Goal: Task Accomplishment & Management: Manage account settings

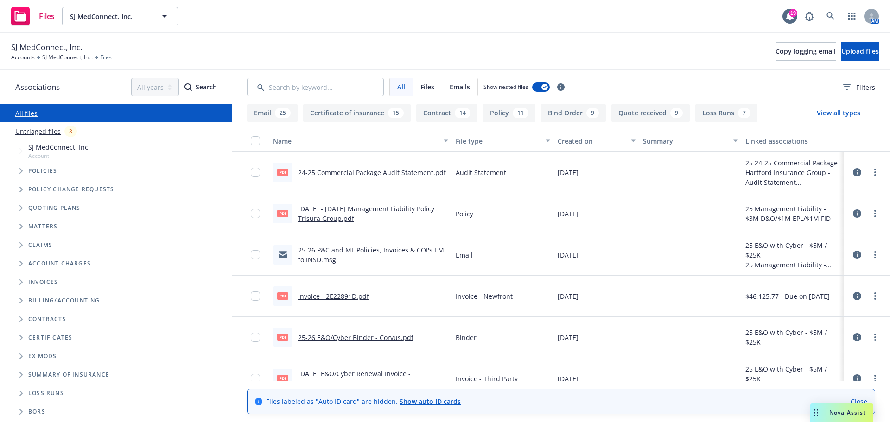
click at [20, 337] on icon "Folder Tree Example" at bounding box center [21, 338] width 4 height 6
click at [17, 335] on span "Folder Tree Example" at bounding box center [20, 337] width 15 height 15
click at [20, 311] on div "Contracts" at bounding box center [122, 319] width 218 height 19
click at [21, 319] on icon "Folder Tree Example" at bounding box center [20, 319] width 3 height 6
click at [28, 333] on span "Folder Tree Example" at bounding box center [28, 335] width 15 height 15
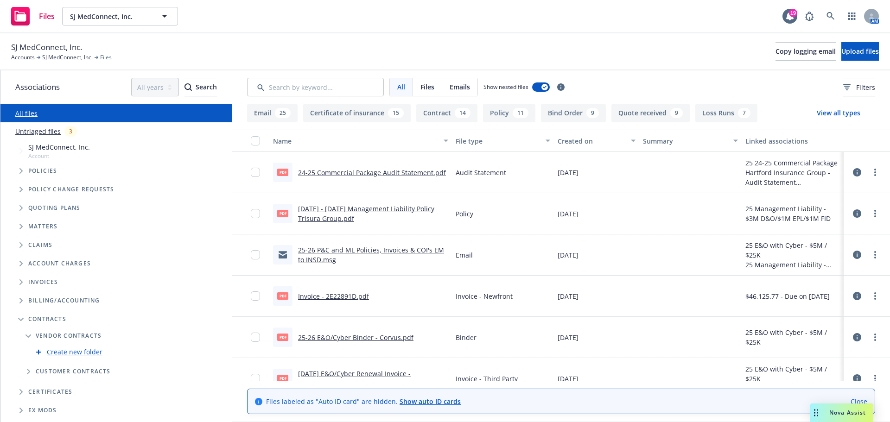
click at [28, 333] on span "Folder Tree Example" at bounding box center [28, 335] width 15 height 15
click at [25, 356] on span "Folder Tree Example" at bounding box center [28, 354] width 15 height 15
click at [58, 370] on link "Create new folder" at bounding box center [75, 371] width 56 height 10
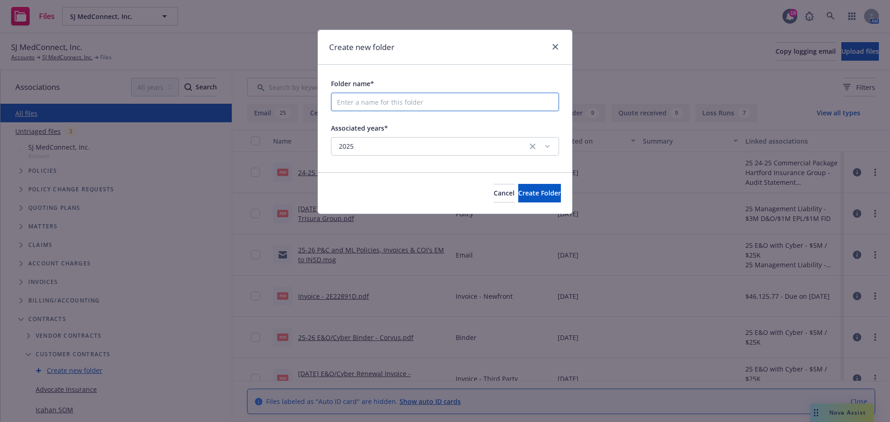
click at [447, 103] on input "Folder name*" at bounding box center [445, 102] width 228 height 19
click at [448, 106] on input "Folder name*" at bounding box center [445, 102] width 228 height 19
type input "Prisma"
click at [518, 196] on span "Create Folder" at bounding box center [539, 193] width 43 height 9
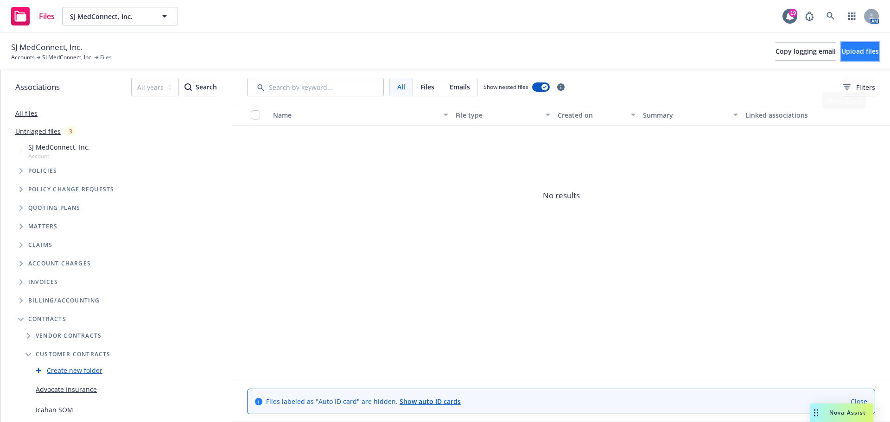
click at [852, 44] on button "Upload files" at bounding box center [860, 51] width 38 height 19
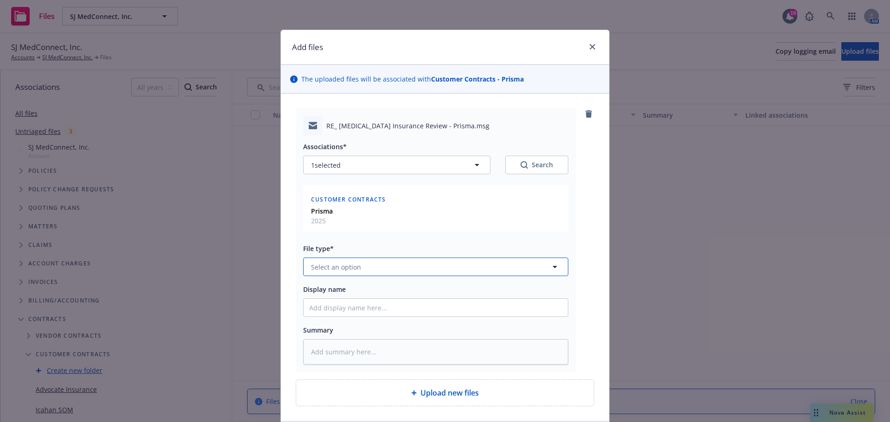
click at [408, 273] on button "Select an option" at bounding box center [435, 267] width 265 height 19
type input "con"
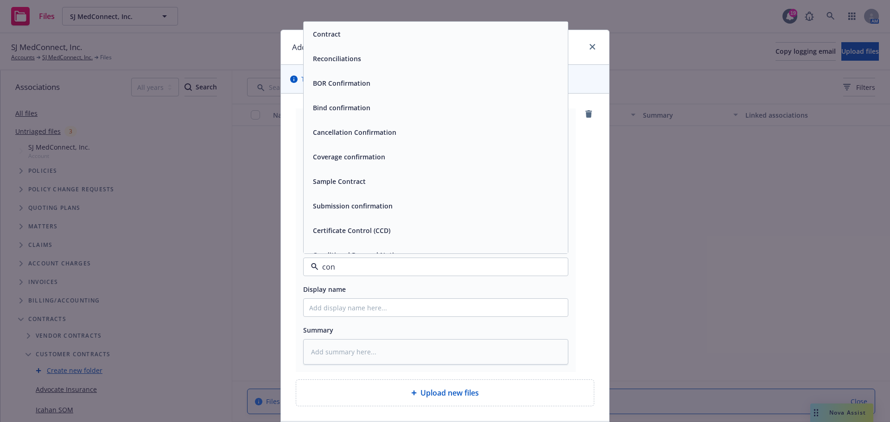
click at [393, 42] on div "Contract" at bounding box center [435, 34] width 264 height 25
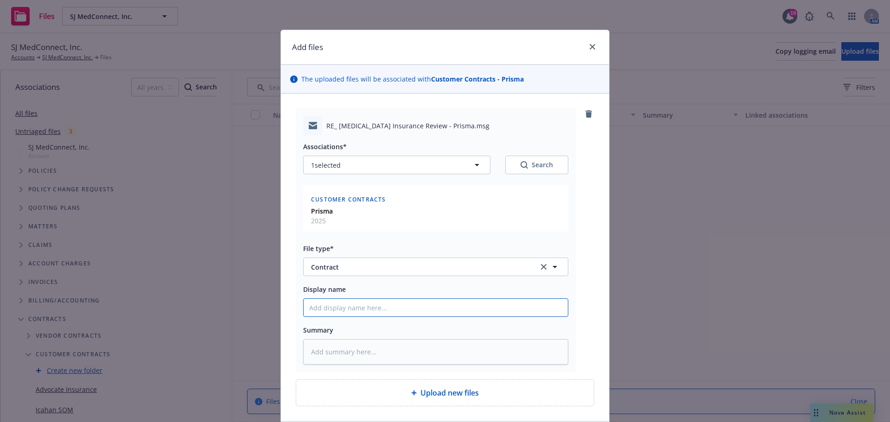
click at [362, 311] on input "Display name" at bounding box center [435, 308] width 264 height 18
type textarea "x"
type input "P"
type textarea "x"
type input "Pr"
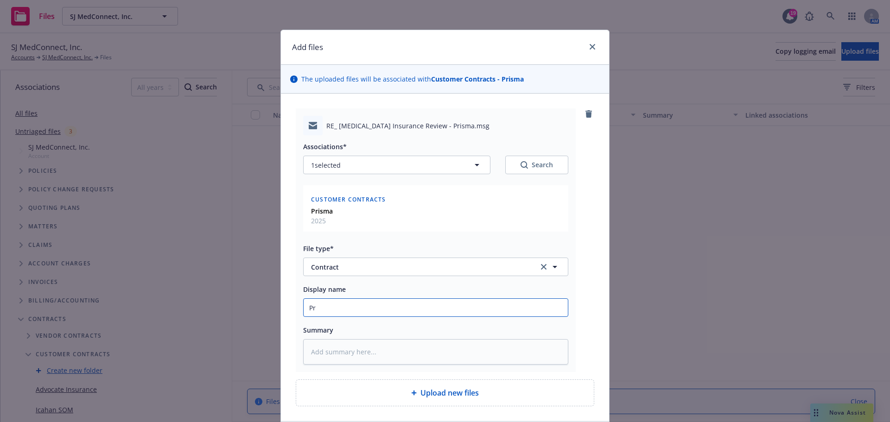
type textarea "x"
type input "Pri"
type textarea "x"
type input "Prim"
type textarea "x"
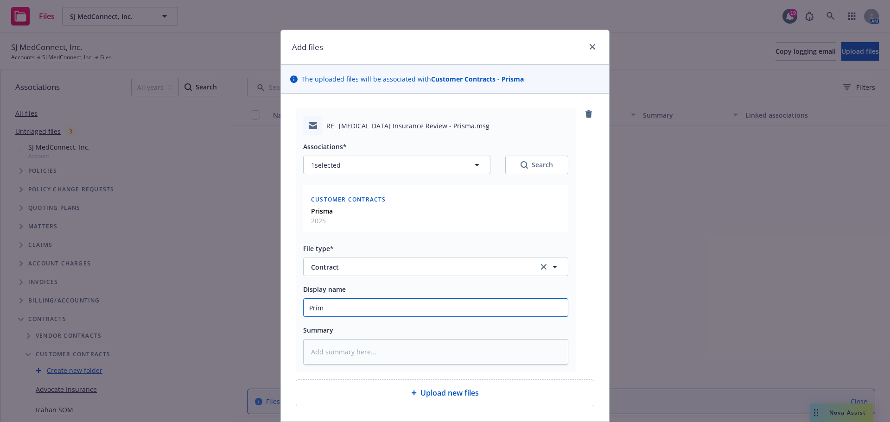
type input "Prims"
type textarea "x"
type input "Primsa"
type textarea "x"
type input "Prims"
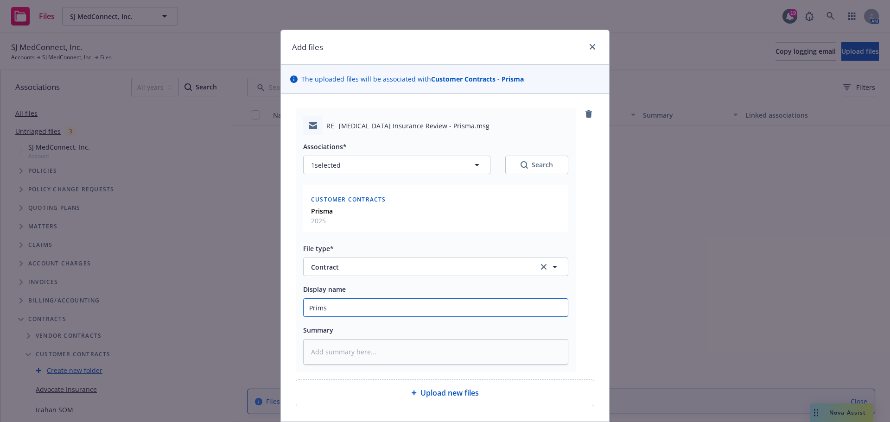
type textarea "x"
type input "Prim"
type textarea "x"
type input "Pri"
type textarea "x"
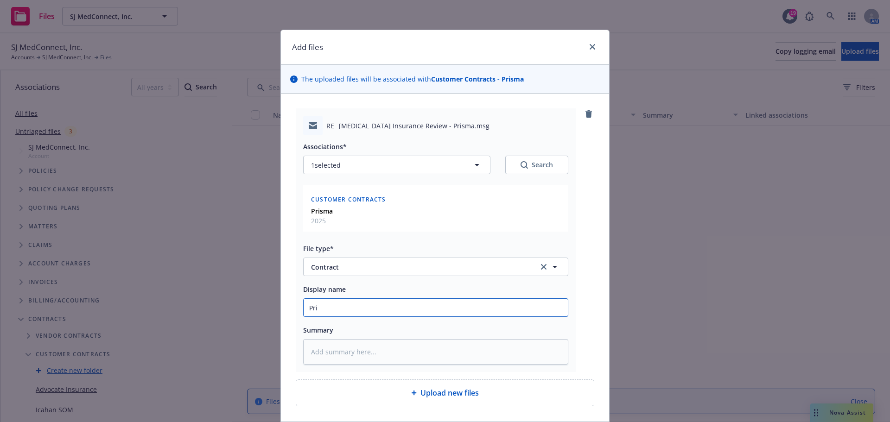
type input "Pris"
type textarea "x"
type input "Prism"
type textarea "x"
type input "Prisma"
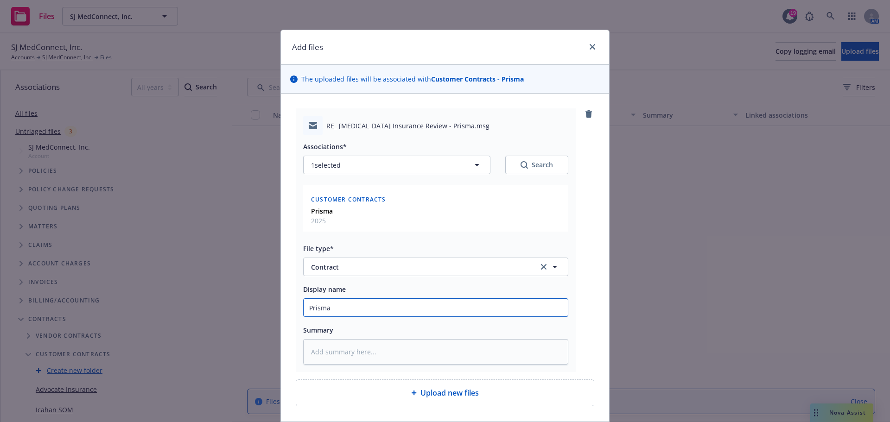
type textarea "x"
type input "Prisma"
type textarea "x"
type input "Prisma C"
type textarea "x"
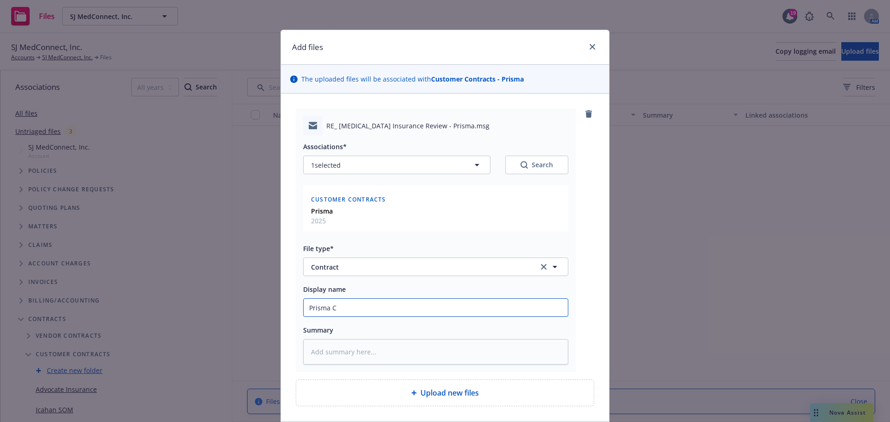
type input "Prisma Co"
type textarea "x"
type input "Prisma Con"
type textarea "x"
type input "Prisma Cont"
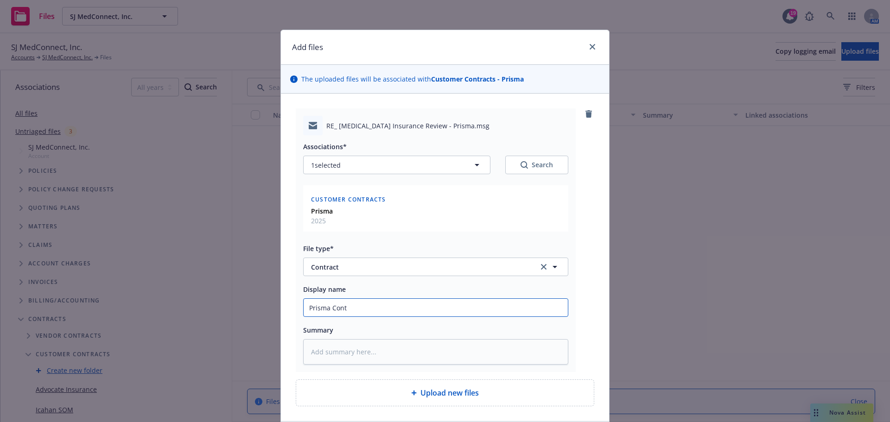
type textarea "x"
type input "Prisma Contr"
type textarea "x"
type input "Prisma Contra"
type textarea "x"
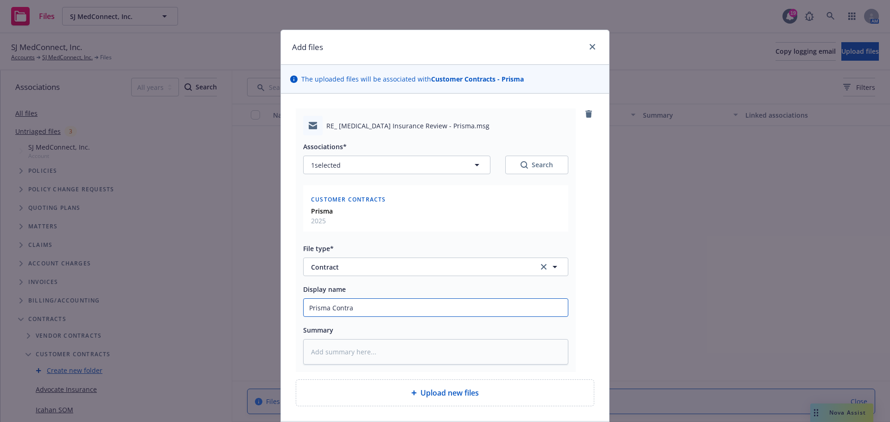
type input "Prisma Contrac"
type textarea "x"
type input "Prisma Contract"
type textarea "x"
type input "Prisma Contract"
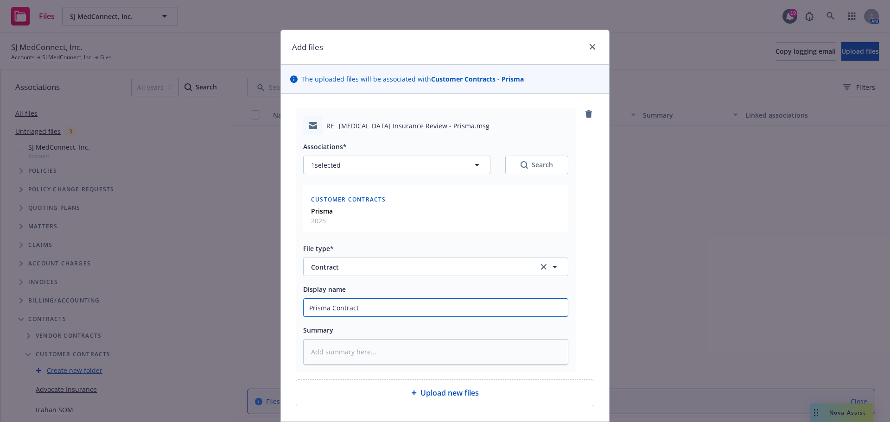
type textarea "x"
type input "Prisma Contract R"
type textarea "x"
type input "Prisma Contract Re"
type textarea "x"
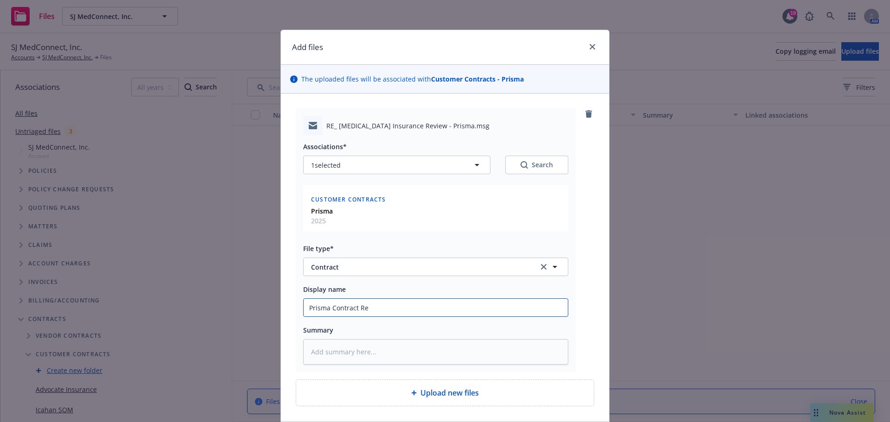
type input "Prisma Contract Rev"
type textarea "x"
type input "Prisma Contract Revi"
type textarea "x"
type input "Prisma Contract Revie"
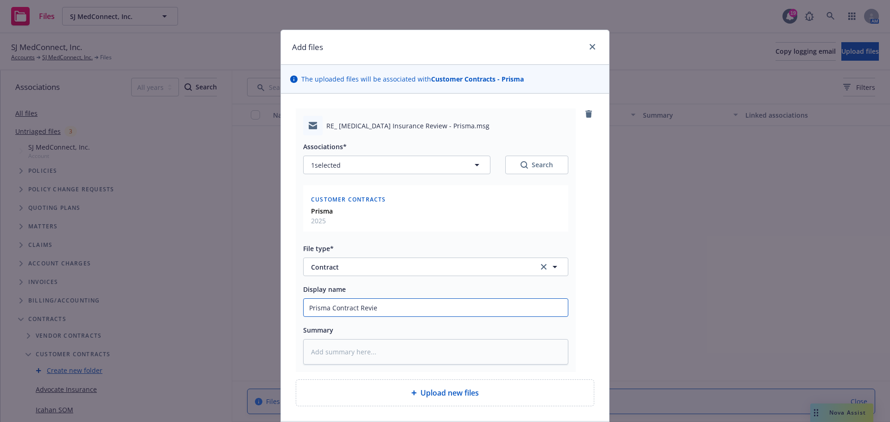
type textarea "x"
type input "Prisma Contract Review"
type textarea "x"
type input "Prisma Contract Review"
type textarea "x"
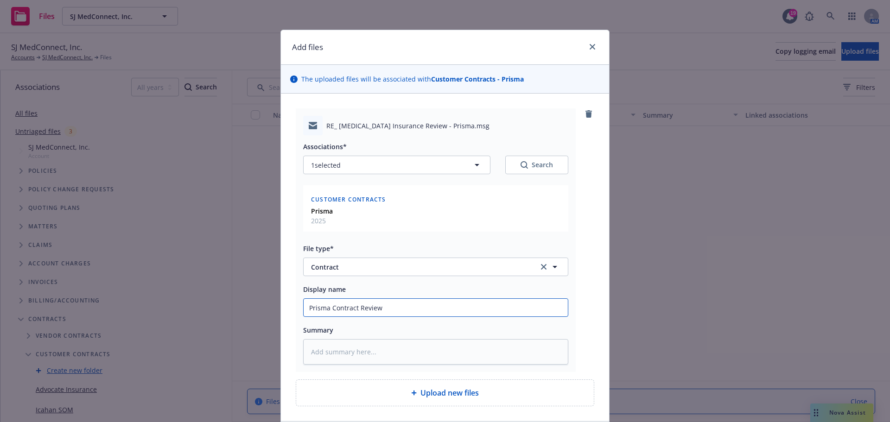
type input "Prisma Contract Review T"
type textarea "x"
type input "Prisma Contract Review"
type textarea "x"
type input "Prisma Contract Review t"
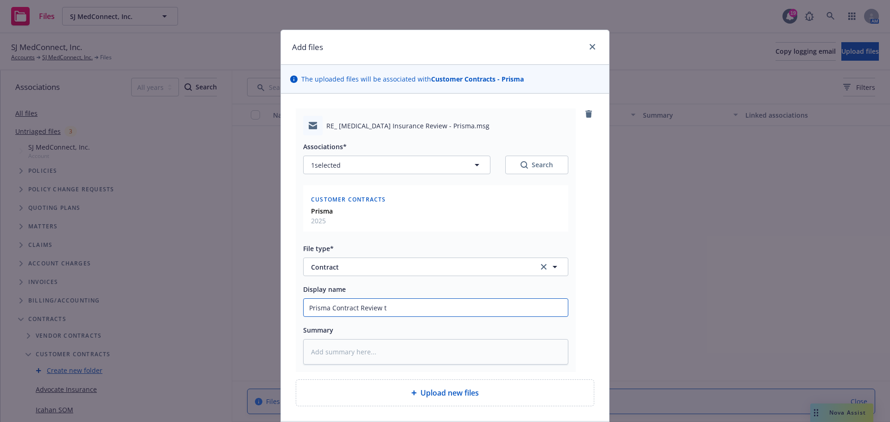
type textarea "x"
type input "Prisma Contract Review to"
type textarea "x"
type input "Prisma Contract Review to"
type textarea "x"
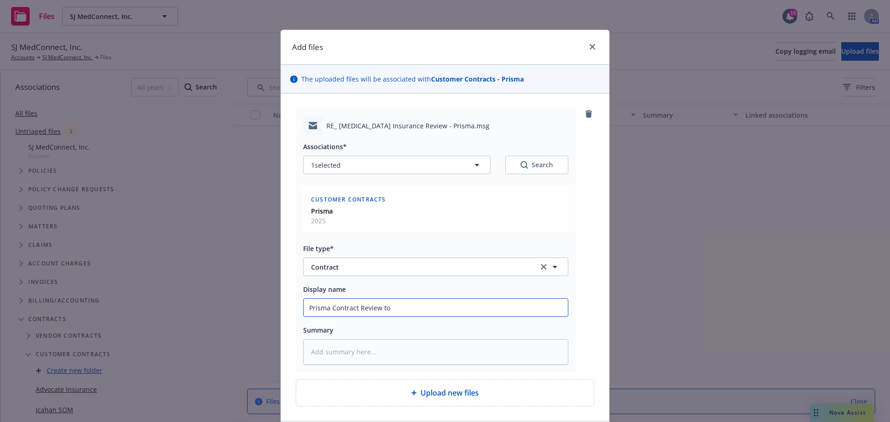
type input "Prisma Contract Review to I"
type textarea "x"
type input "Prisma Contract Review to INS"
type textarea "x"
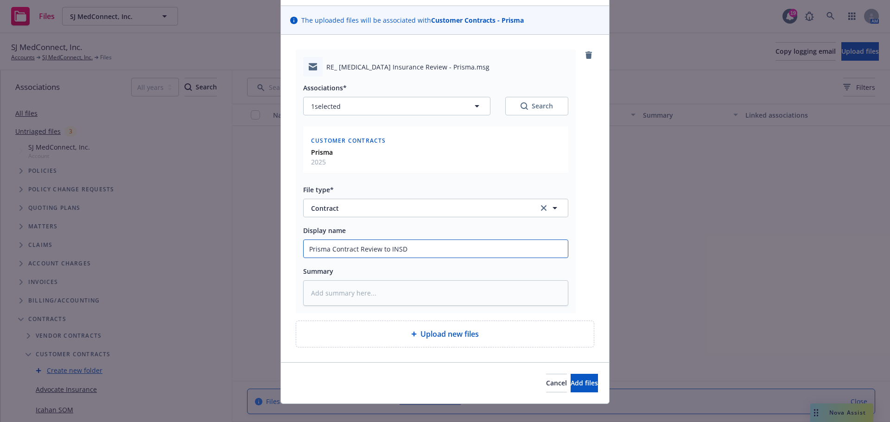
scroll to position [70, 0]
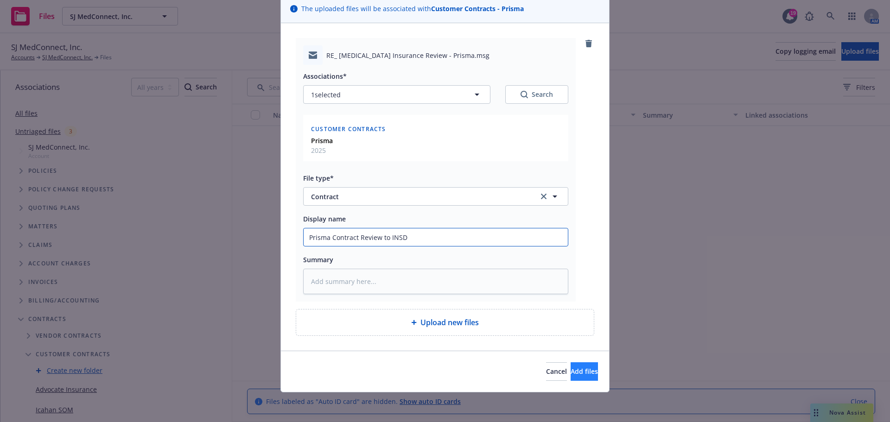
type input "Prisma Contract Review to INSD"
click at [574, 372] on span "Add files" at bounding box center [583, 371] width 27 height 9
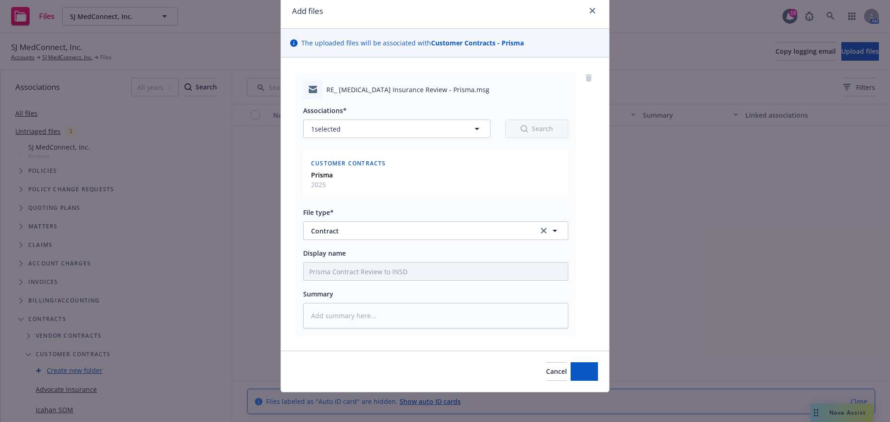
scroll to position [36, 0]
type textarea "x"
